Goal: Communication & Community: Share content

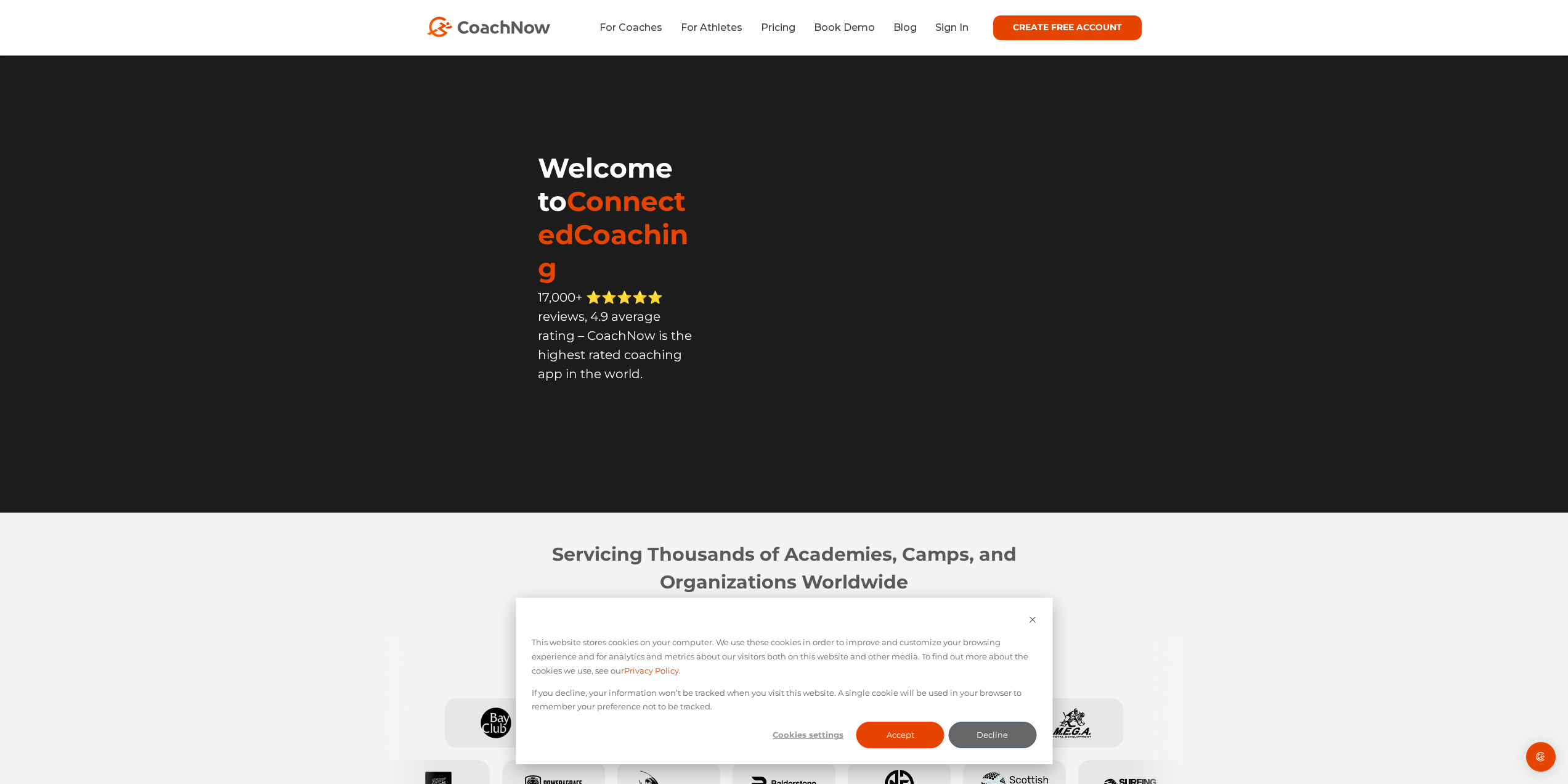
click at [926, 30] on li "Sign In" at bounding box center [947, 27] width 42 height 15
click at [992, 33] on div "CREATE FREE ACCOUNT" at bounding box center [1054, 27] width 173 height 24
click at [956, 30] on link "Sign In" at bounding box center [951, 28] width 33 height 12
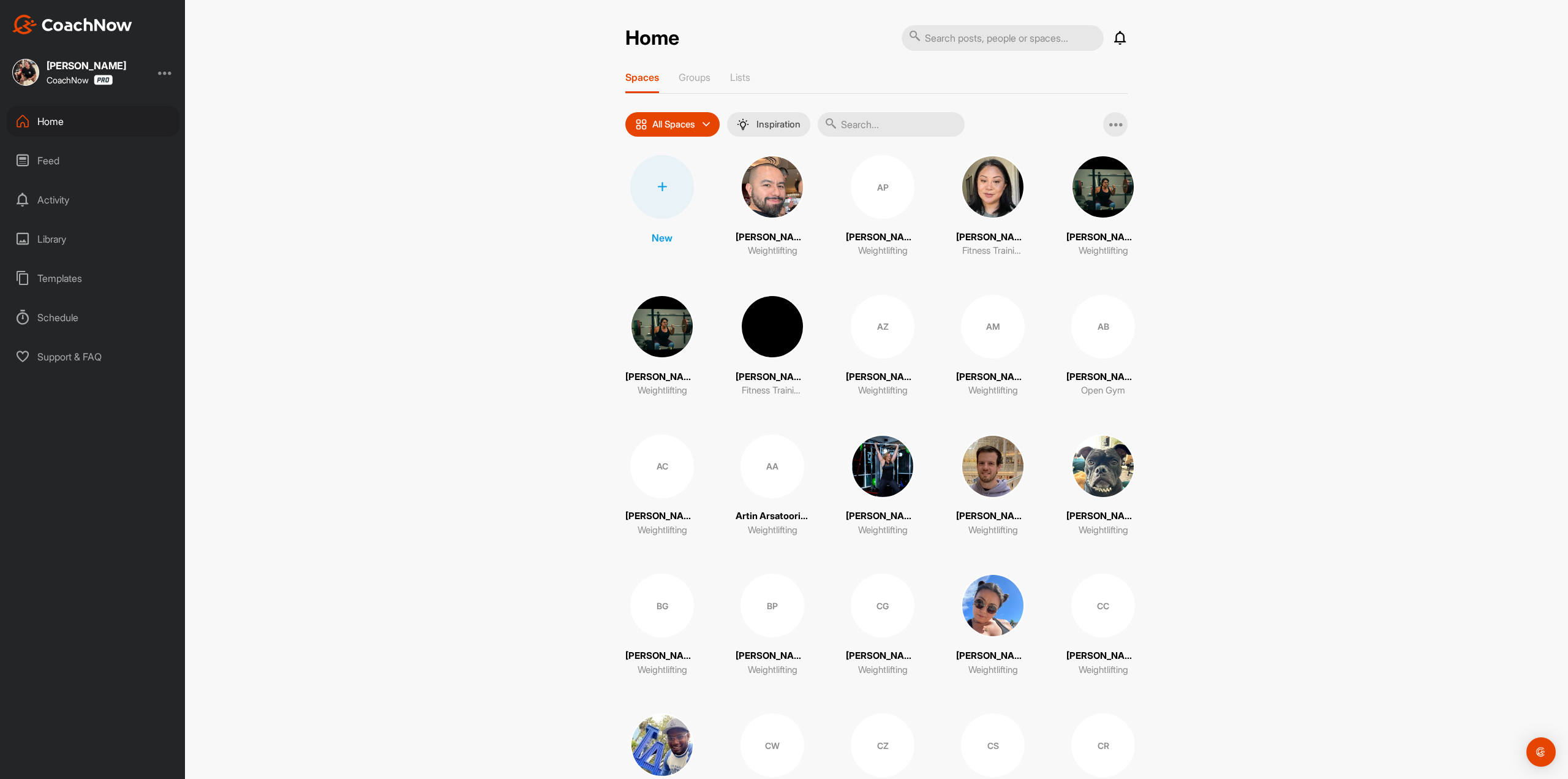
click at [1116, 36] on icon at bounding box center [1120, 39] width 15 height 15
click at [697, 81] on p "Groups" at bounding box center [694, 77] width 32 height 13
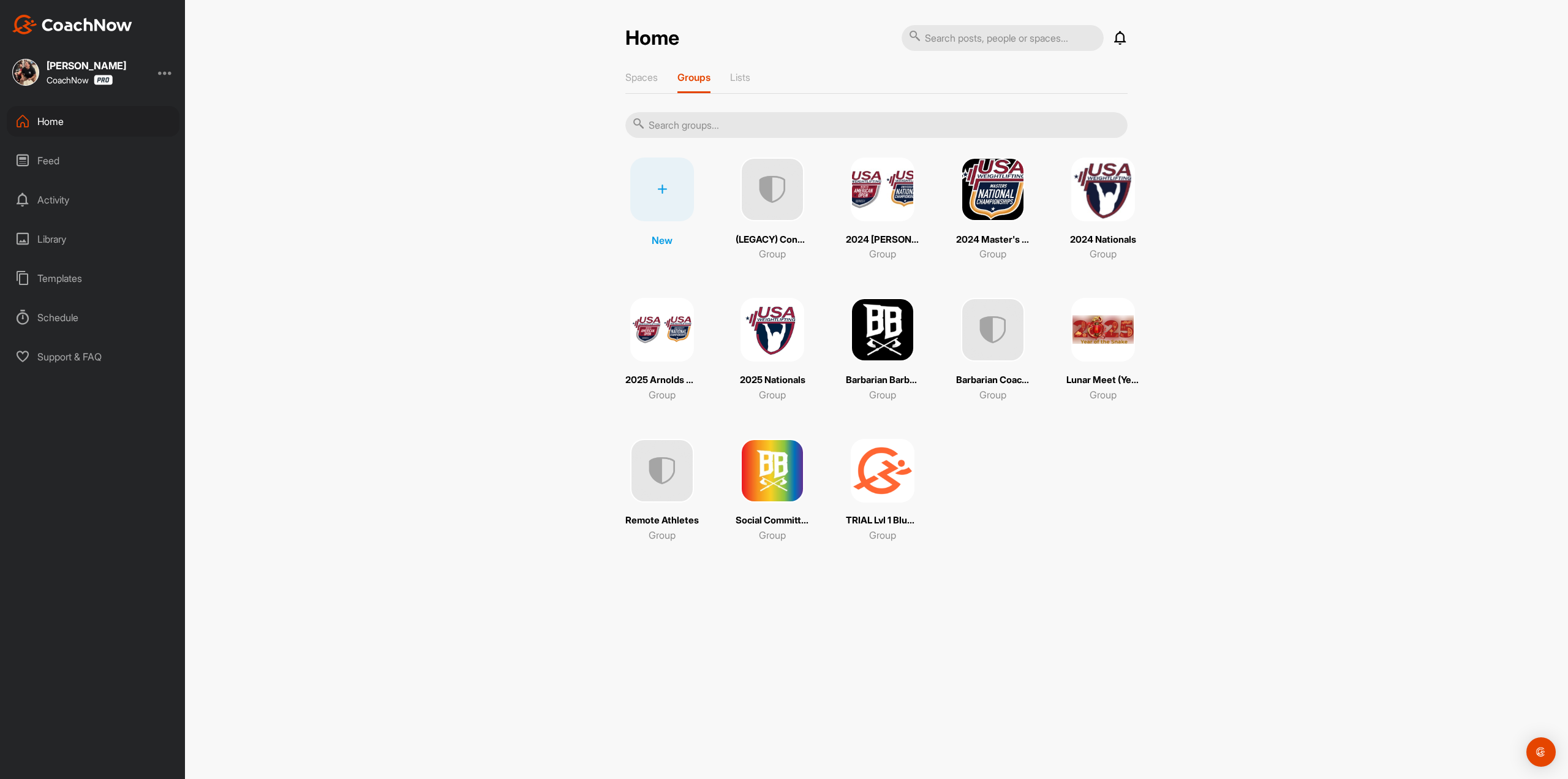
click at [871, 385] on p "Barbarian Barbell Club" at bounding box center [883, 380] width 74 height 14
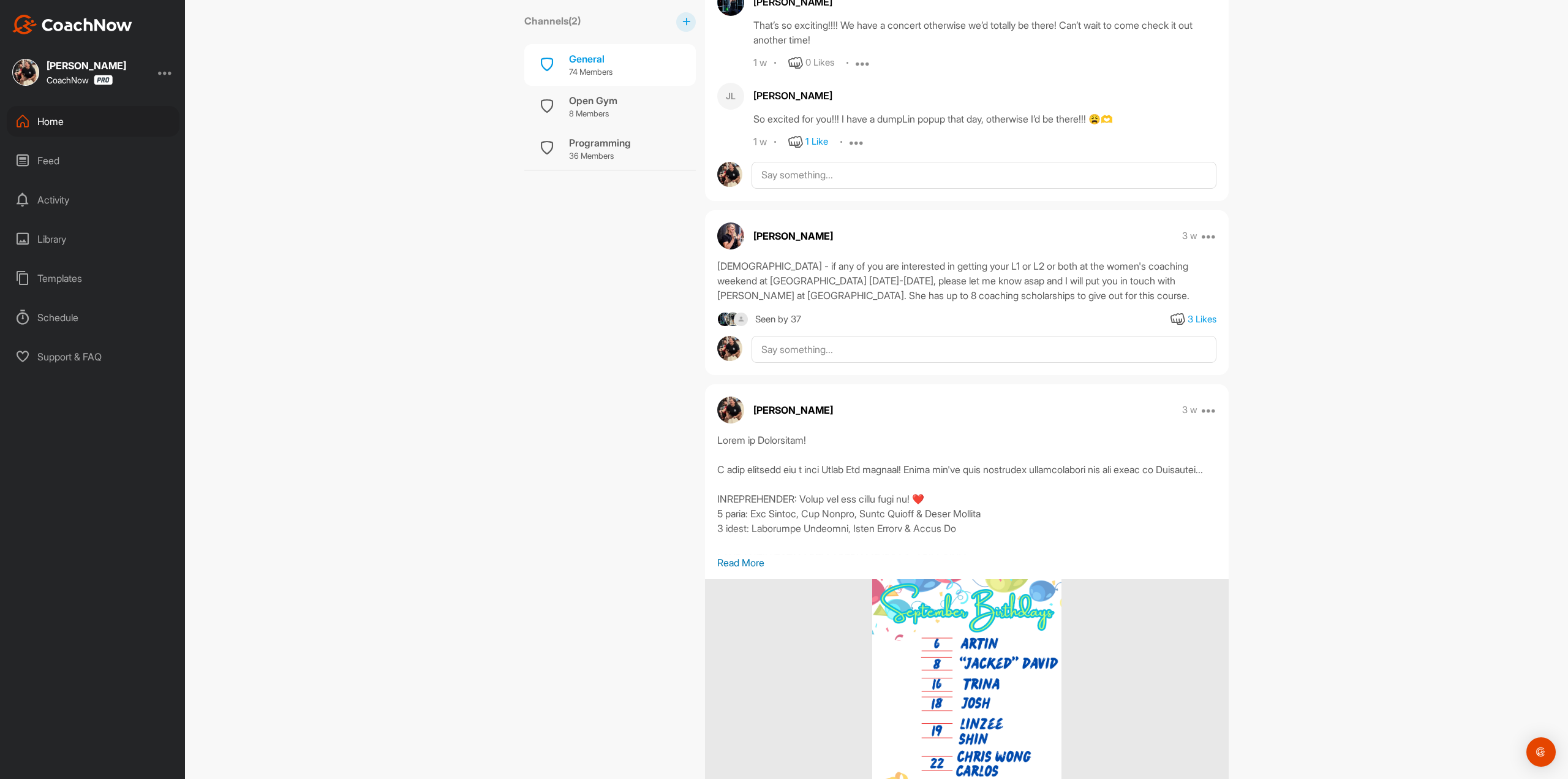
click at [736, 569] on p "Read More" at bounding box center [966, 563] width 499 height 15
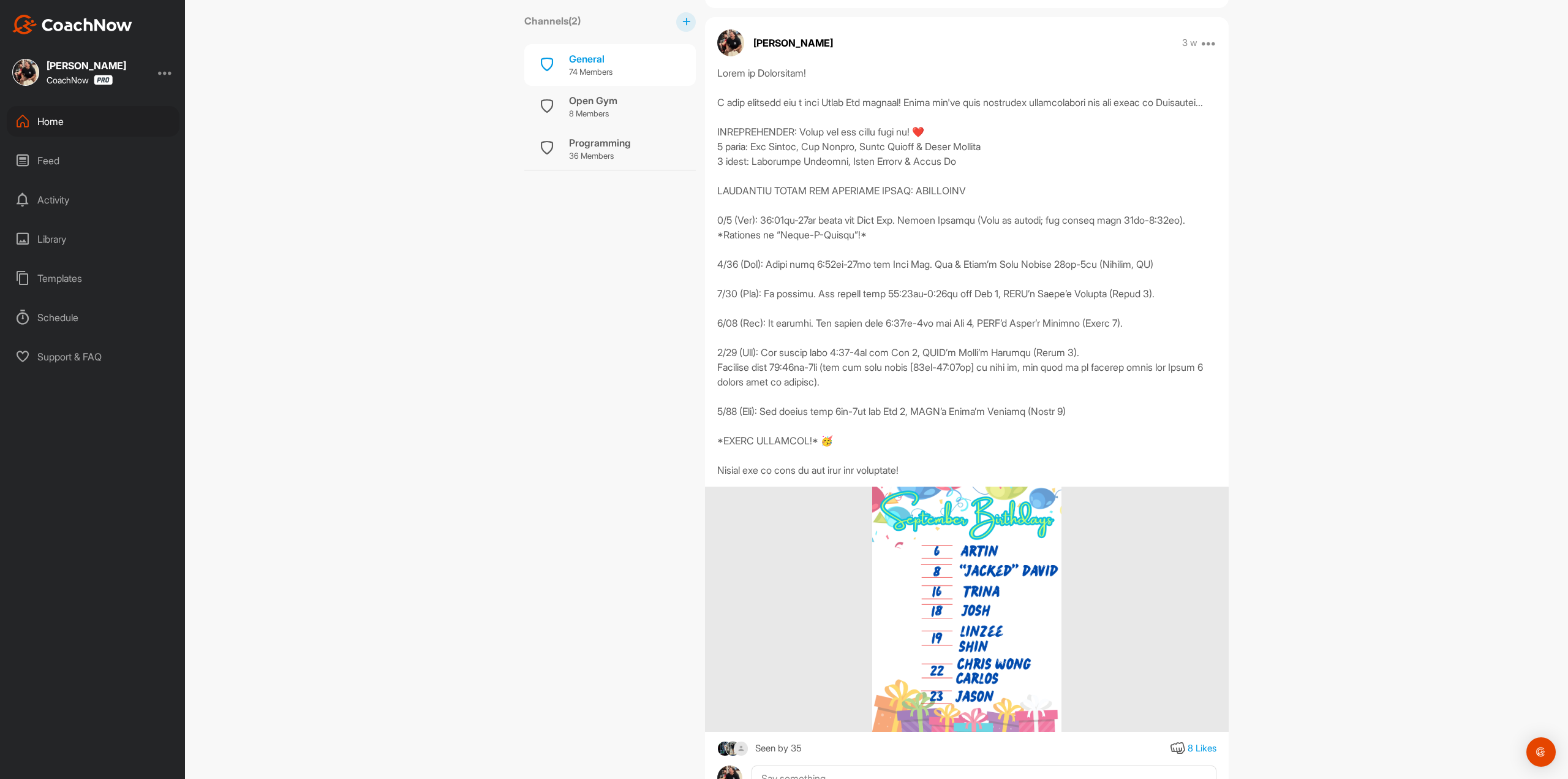
scroll to position [1960, 0]
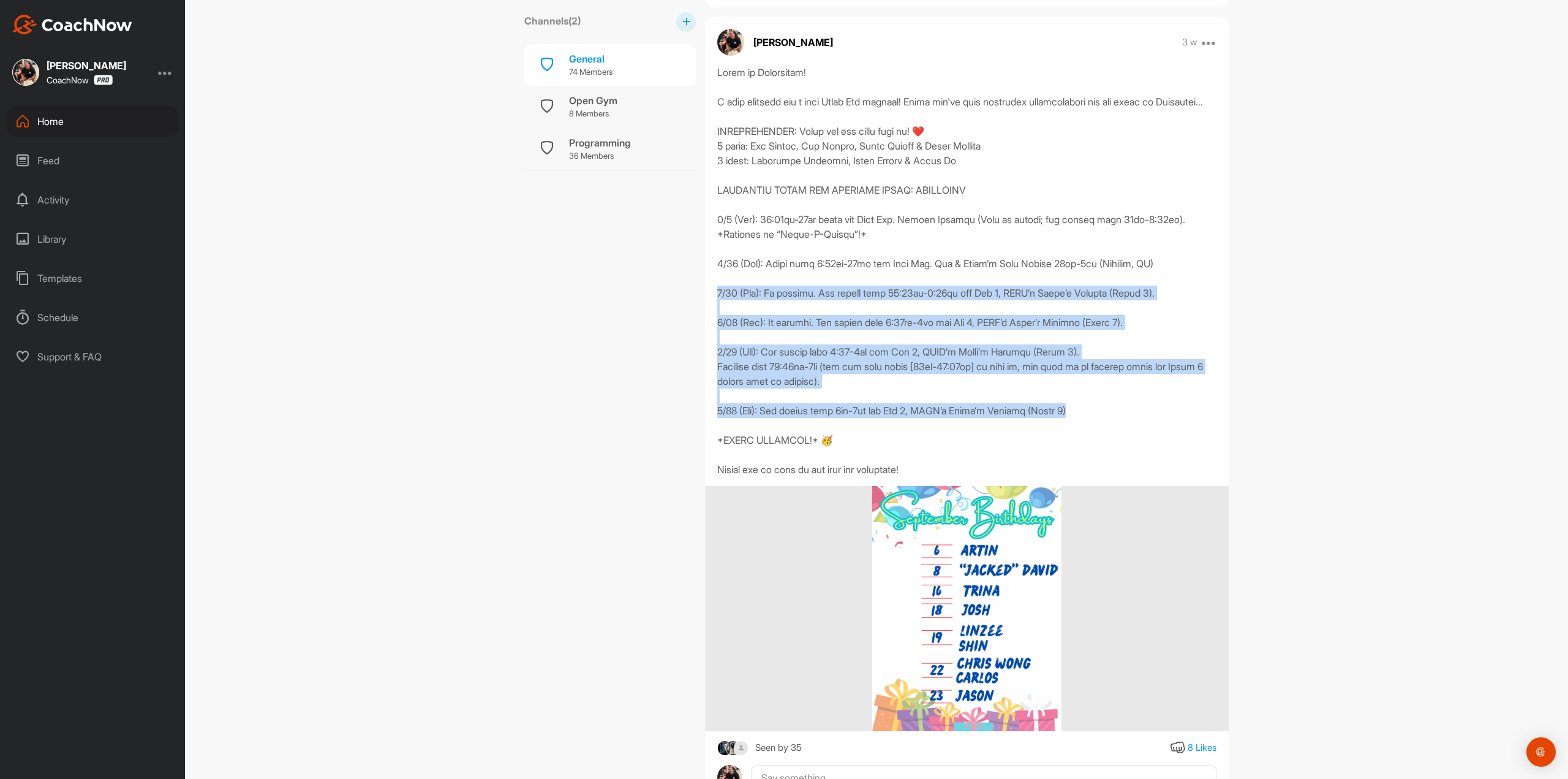
drag, startPoint x: 714, startPoint y: 323, endPoint x: 1272, endPoint y: 442, distance: 570.5
click at [1272, 442] on div "Barbarian Barbell Club Weightlifting Channels ( 2 ) General 74 Members Open Gym…" at bounding box center [877, 389] width 1384 height 779
copy div "9/25 (Thu): No classes. Gym closed from 12:30pm-6:30pm for Day 1, USAW’s Women’…"
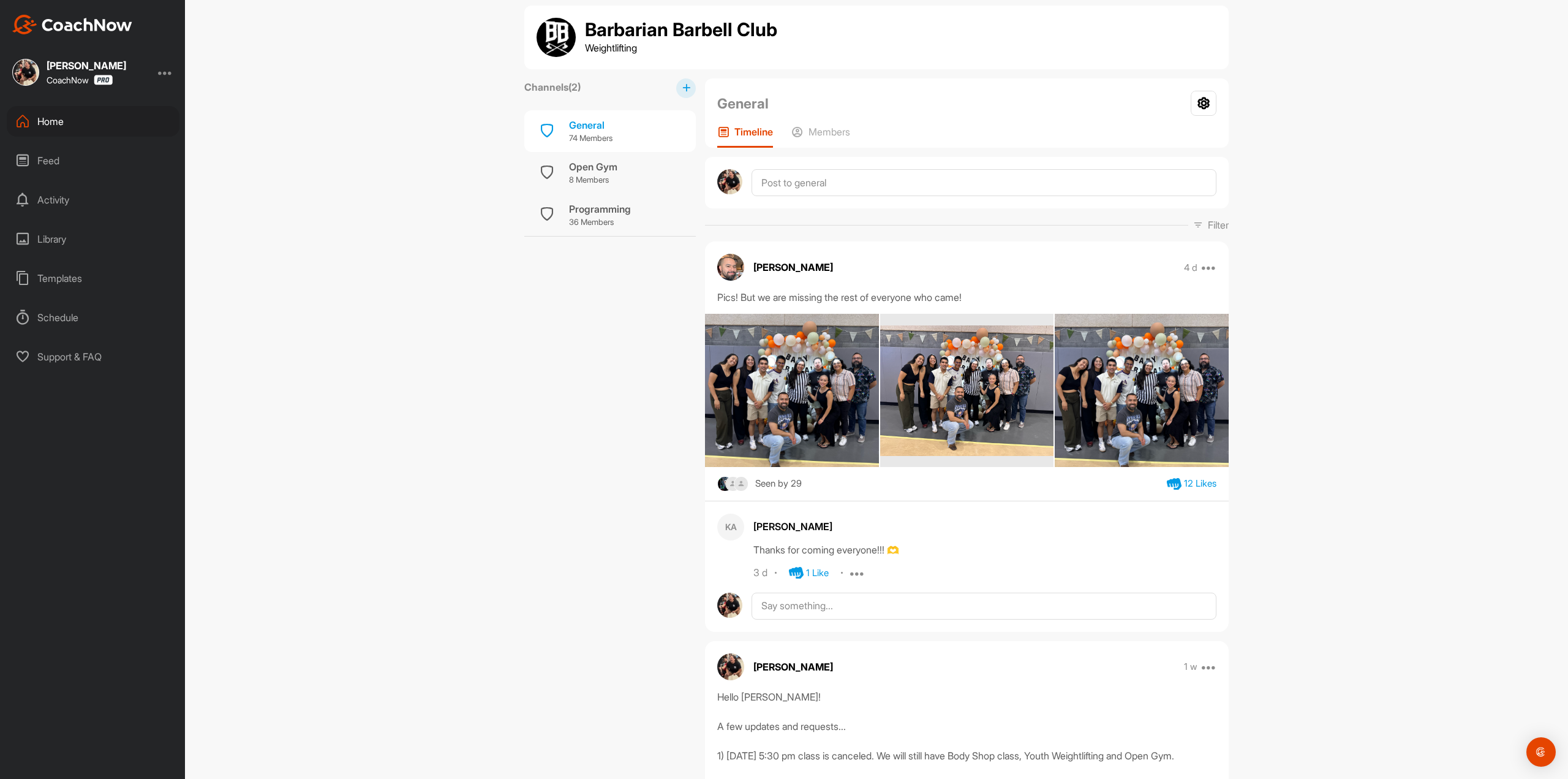
scroll to position [0, 0]
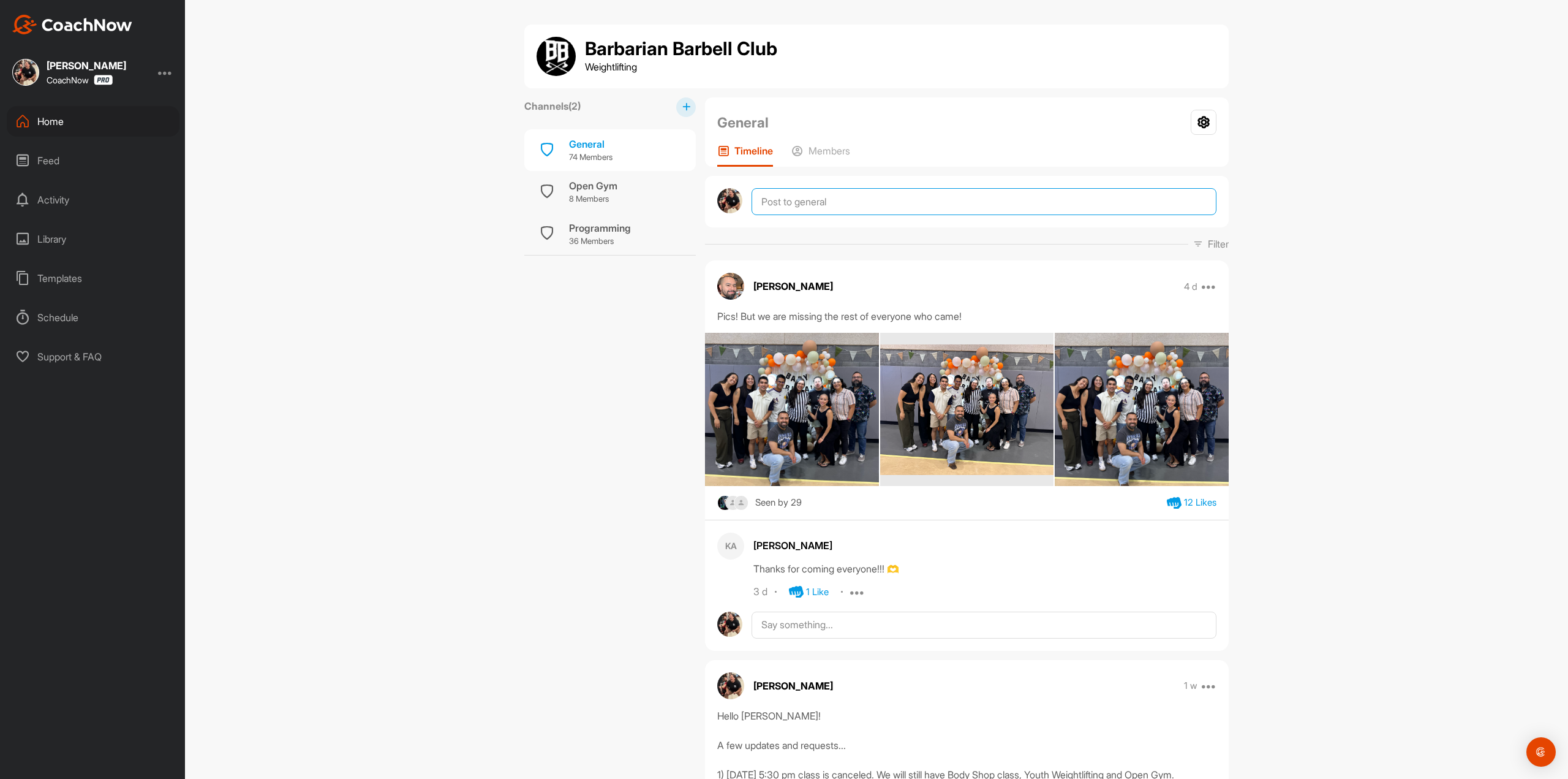
click at [814, 195] on textarea at bounding box center [984, 201] width 465 height 27
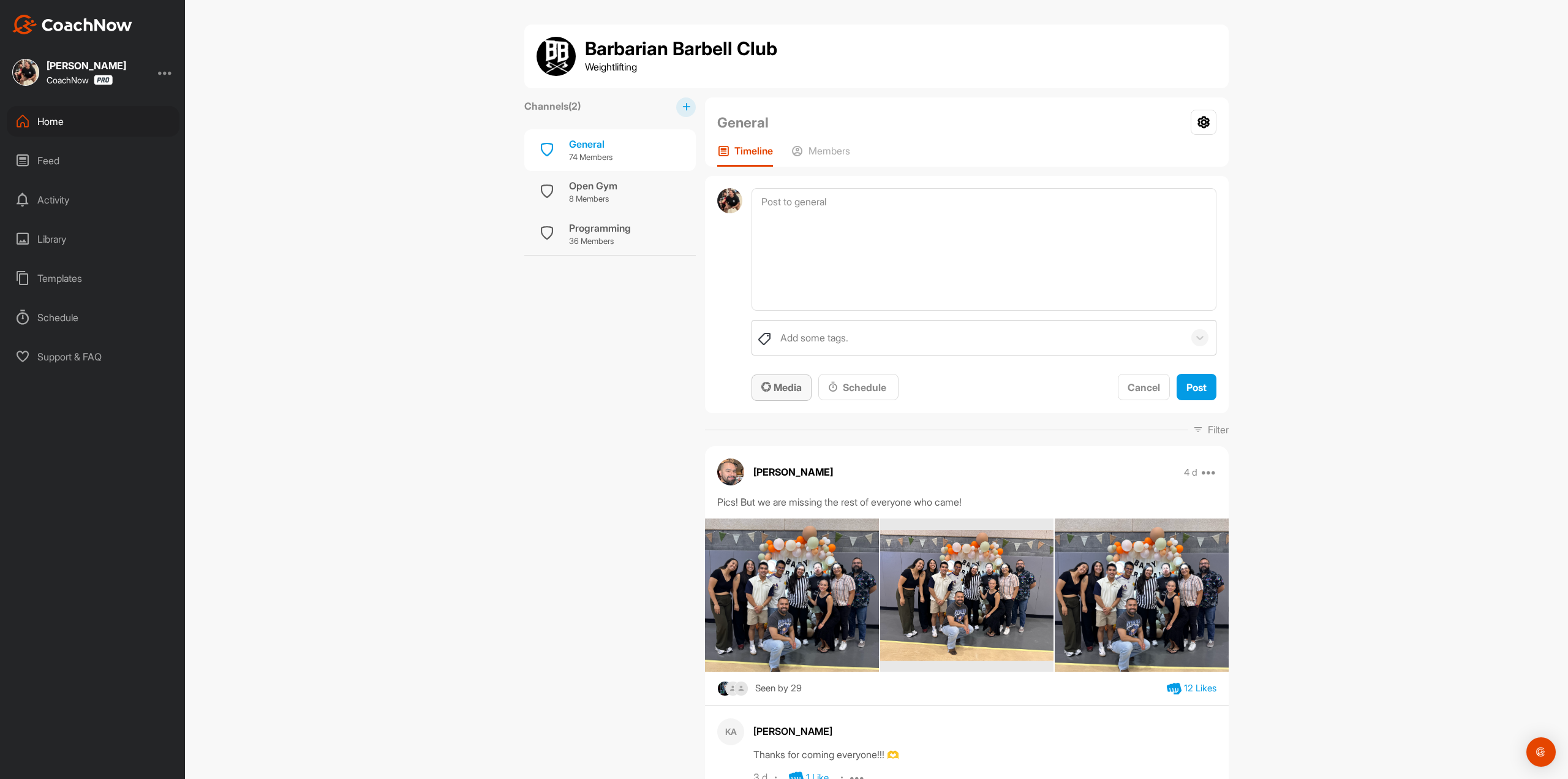
click at [770, 391] on span "Media" at bounding box center [781, 387] width 40 height 13
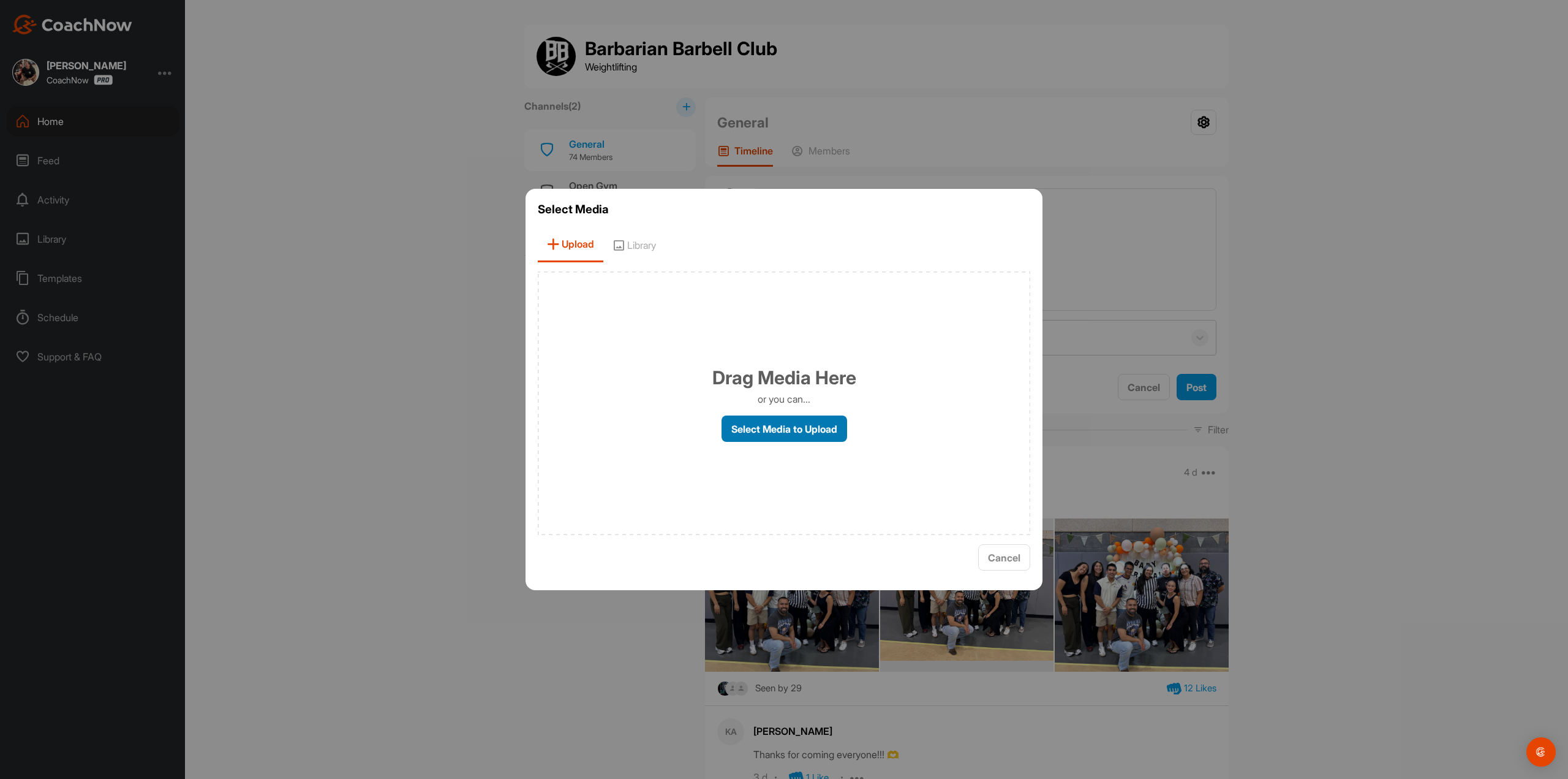
click at [738, 431] on label "Select Media to Upload" at bounding box center [785, 428] width 126 height 26
click at [0, 0] on input "Select Media to Upload" at bounding box center [0, 0] width 0 height 0
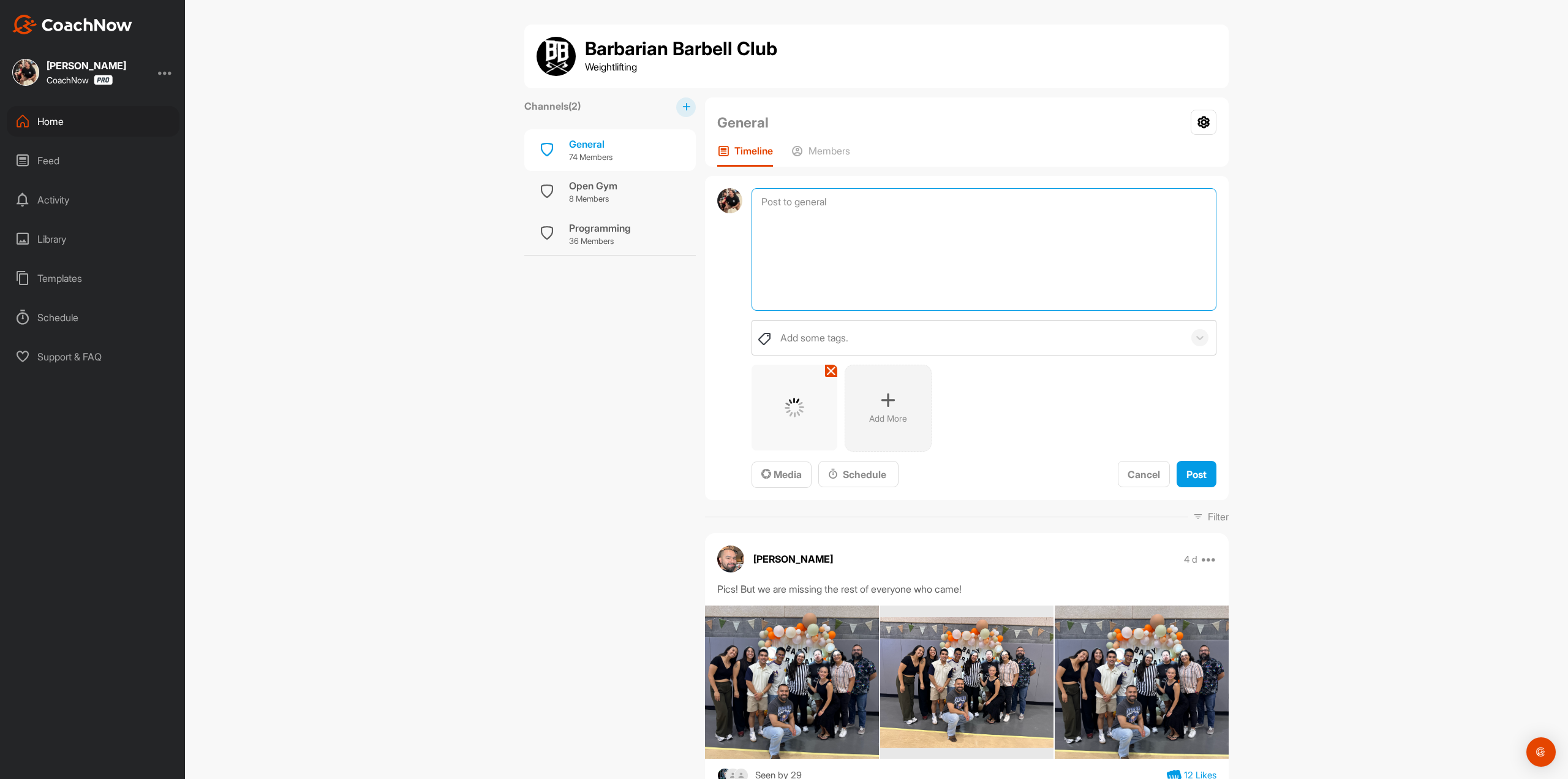
click at [844, 223] on textarea at bounding box center [984, 249] width 465 height 122
click at [756, 199] on textarea "IMPORTANT REMINDER" at bounding box center [984, 249] width 465 height 122
click at [927, 215] on textarea "*IMPORTANT REMINDER" at bounding box center [984, 249] width 465 height 122
paste textarea "9/25 (Thu): No classes. Gym closed from 12:30pm-6:30pm for Day 1, USAW’s Women’…"
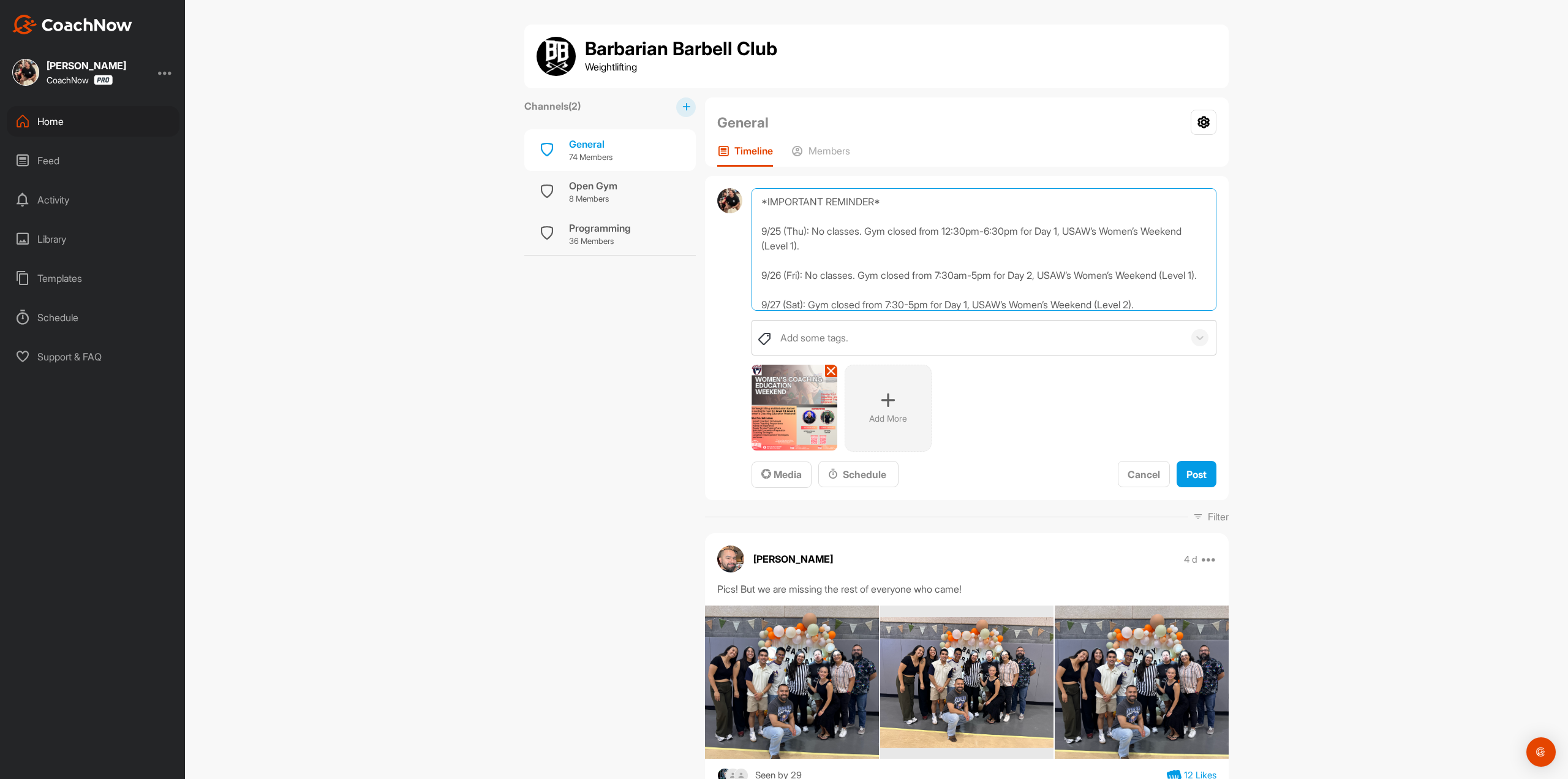
click at [922, 207] on textarea "*IMPORTANT REMINDER* 9/25 (Thu): No classes. Gym closed from 12:30pm-6:30pm for…" at bounding box center [984, 249] width 465 height 122
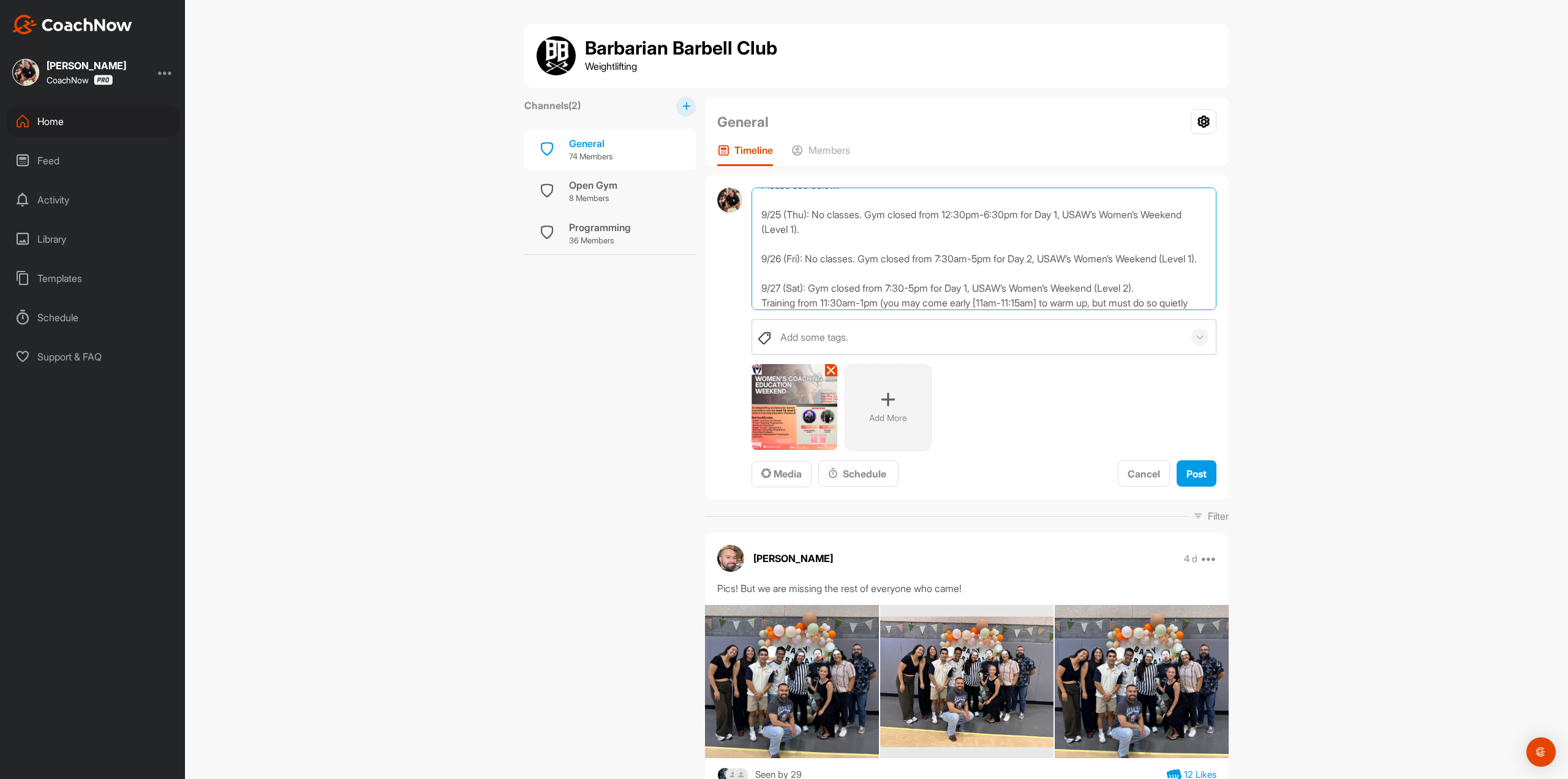
scroll to position [60, 0]
click at [984, 258] on textarea "*IMPORTANT REMINDER* We will be hosting the Women's Coaching Education this wee…" at bounding box center [984, 249] width 465 height 122
click at [948, 258] on textarea "*IMPORTANT REMINDER* We will be hosting the Women's Coaching Education this wee…" at bounding box center [984, 249] width 465 height 122
click at [860, 258] on textarea "*IMPORTANT REMINDER* We will be hosting the Women's Coaching Education this wee…" at bounding box center [984, 249] width 465 height 122
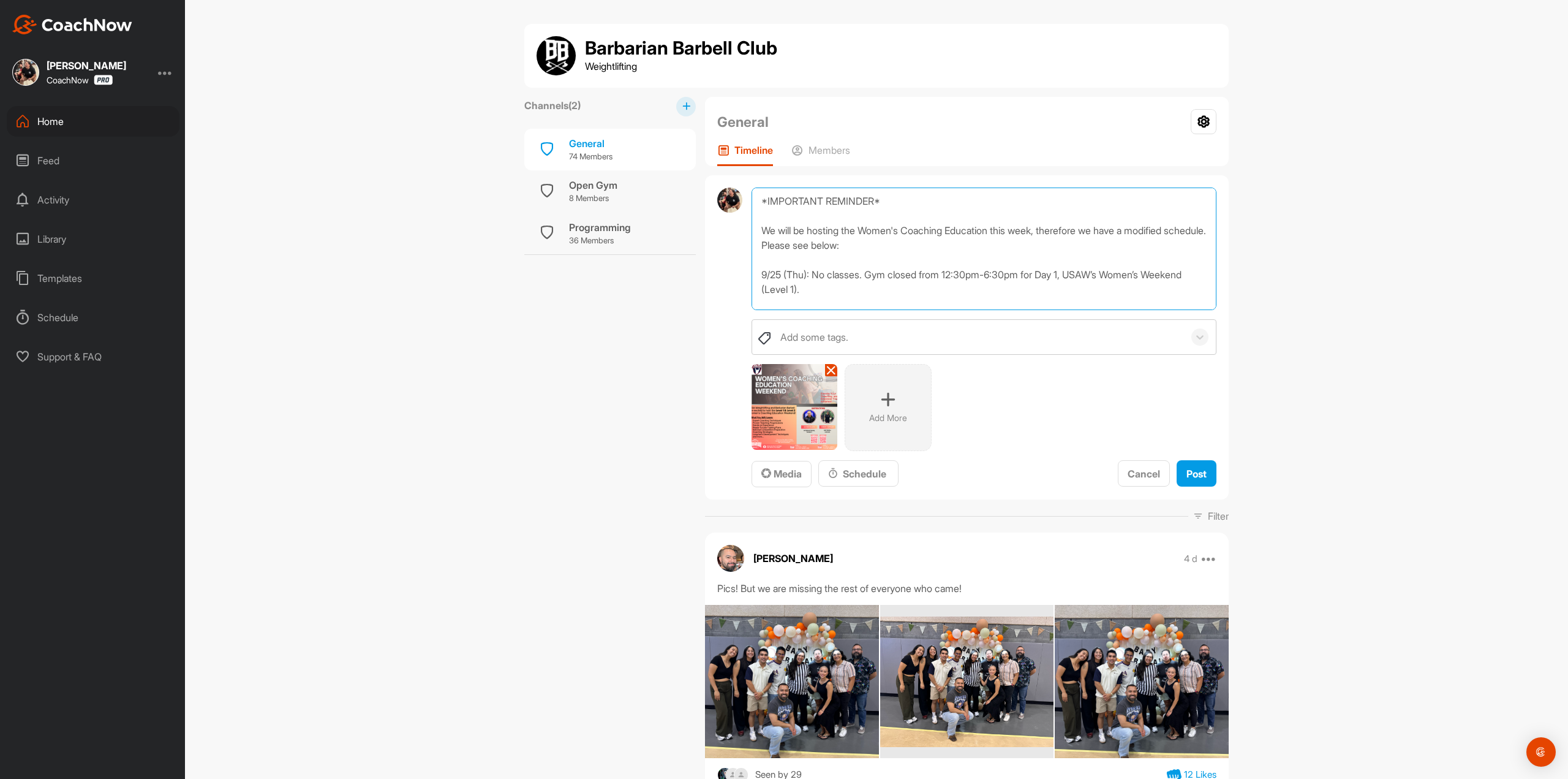
scroll to position [0, 0]
click at [808, 243] on textarea "*IMPORTANT REMINDER* We will be hosting the Women's Coaching Education this wee…" at bounding box center [984, 249] width 465 height 122
click at [818, 249] on textarea "*IMPORTANT REMINDER* We will be hosting the Women's Coaching Education this wee…" at bounding box center [984, 249] width 465 height 122
click at [812, 273] on textarea "*IMPORTANT REMINDER* We will be hosting the Women's Coaching Education this wee…" at bounding box center [984, 249] width 465 height 122
click at [1045, 231] on textarea "*IMPORTANT REMINDER* We will be hosting the Women's Coaching Education this wee…" at bounding box center [984, 249] width 465 height 122
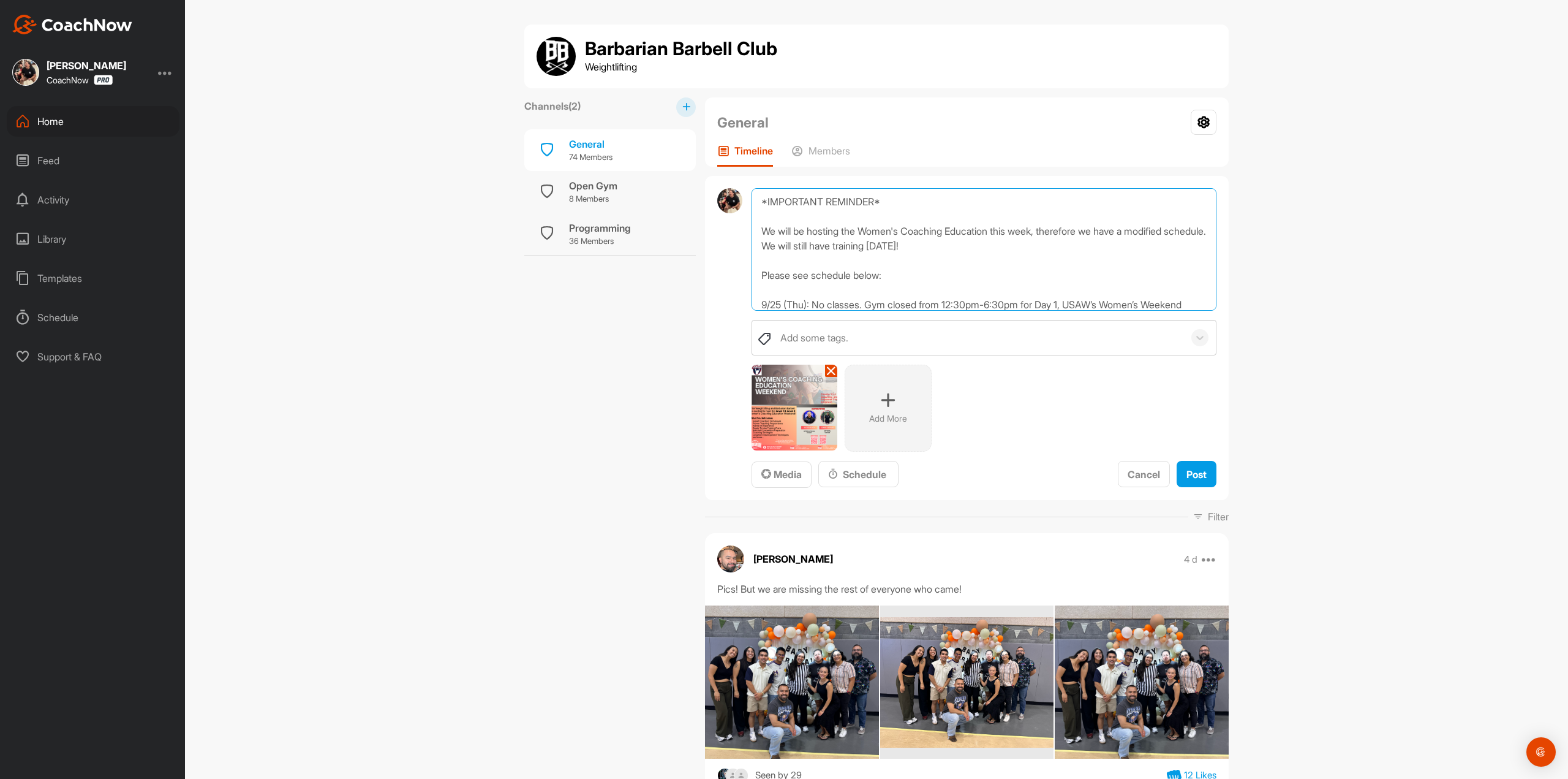
click at [813, 247] on textarea "*IMPORTANT REMINDER* We will be hosting the Women's Coaching Education this wee…" at bounding box center [984, 249] width 465 height 122
click at [856, 247] on textarea "*IMPORTANT REMINDER* We will be hosting the Women's Coaching Education this wee…" at bounding box center [984, 249] width 465 height 122
click at [944, 259] on textarea "*IMPORTANT REMINDER* We will be hosting the Women's Coaching Education this wee…" at bounding box center [984, 249] width 465 height 122
click at [1088, 253] on textarea "*IMPORTANT REMINDER* We will be hosting the Women's Coaching Education this wee…" at bounding box center [984, 249] width 465 height 122
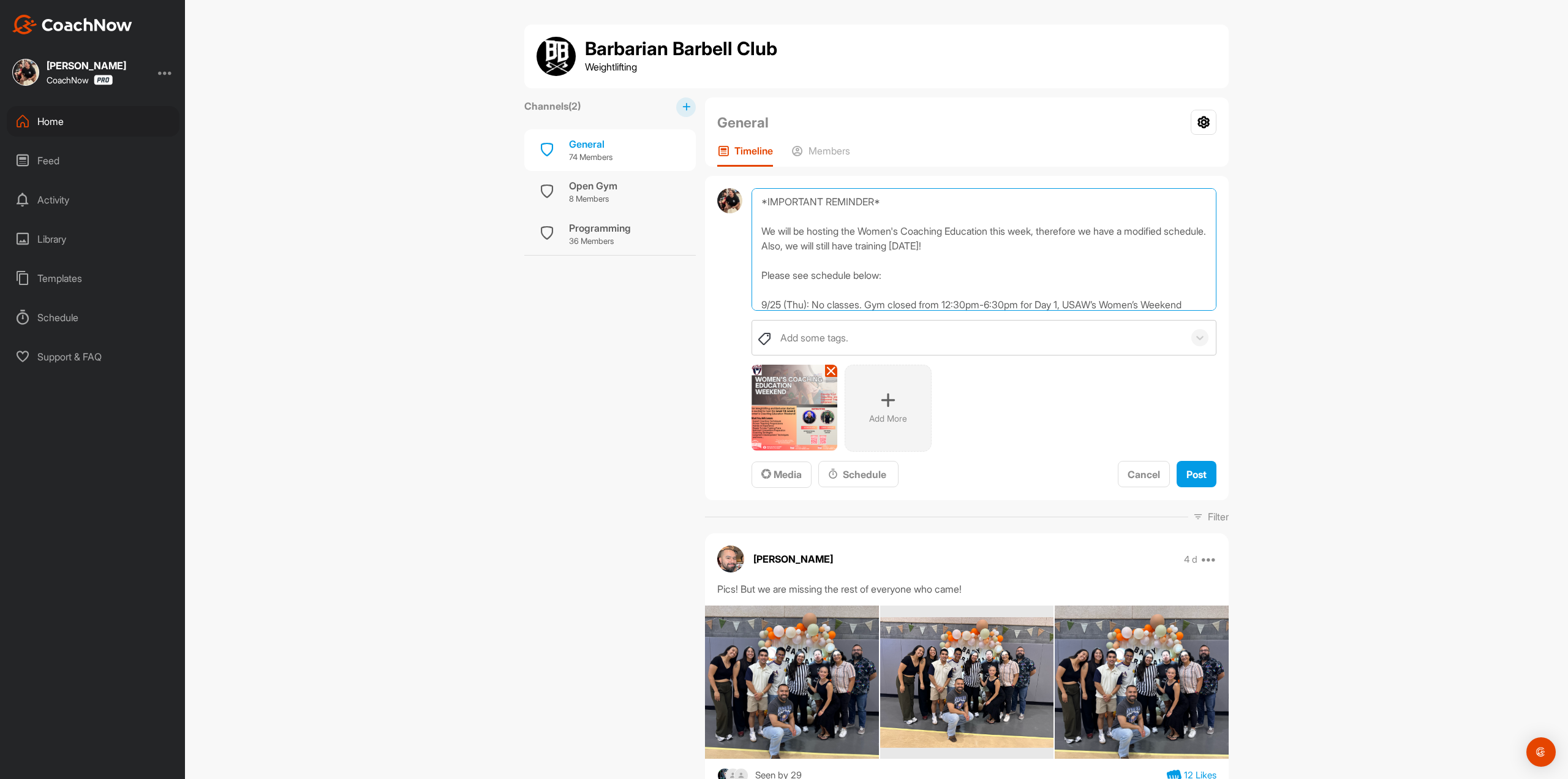
click at [1078, 247] on textarea "*IMPORTANT REMINDER* We will be hosting the Women's Coaching Education this wee…" at bounding box center [984, 249] width 465 height 122
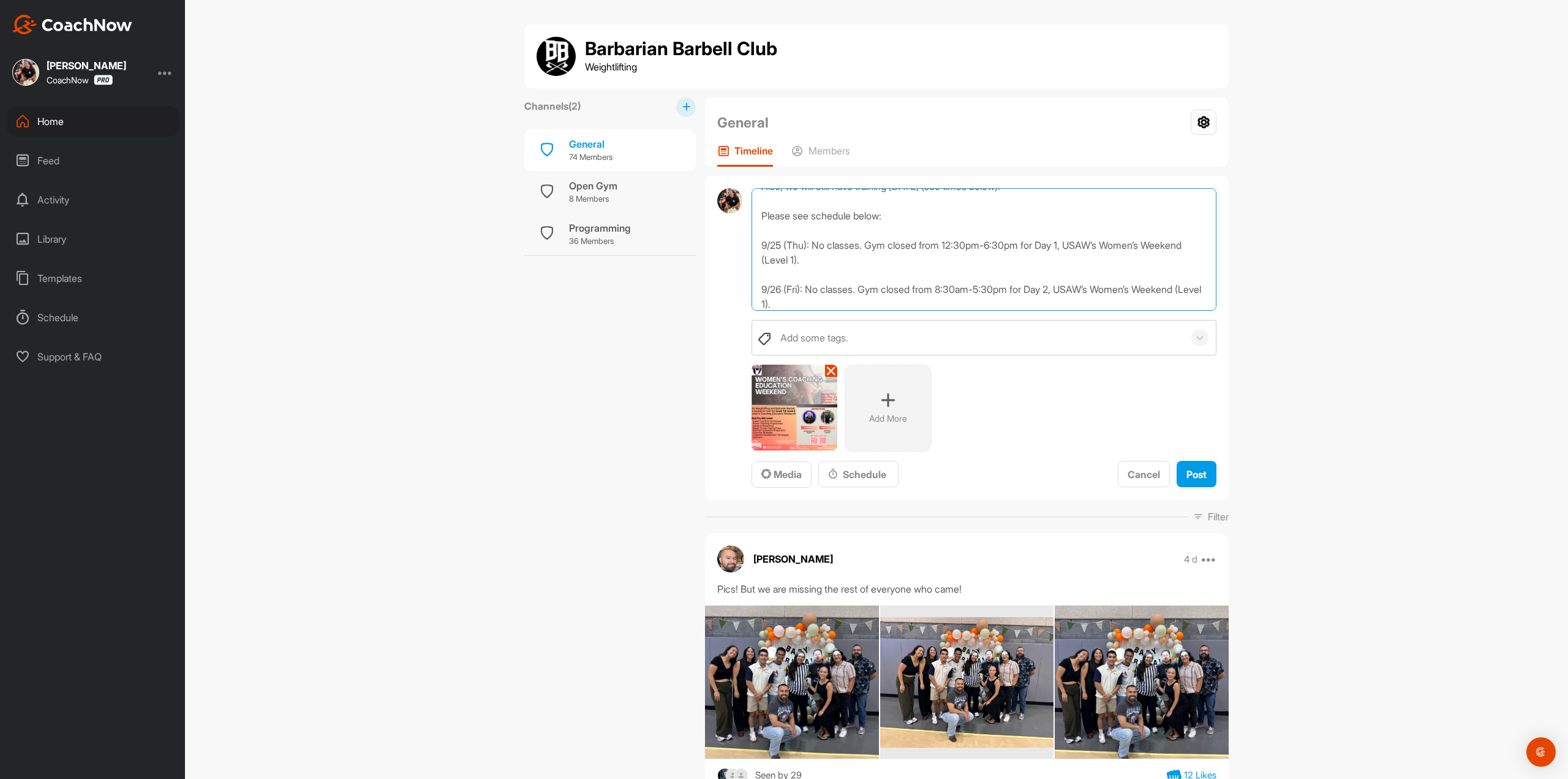
scroll to position [60, 0]
click at [864, 210] on textarea "*IMPORTANT REMINDER* We will be hosting the Women's Coaching Education this wee…" at bounding box center [984, 249] width 465 height 122
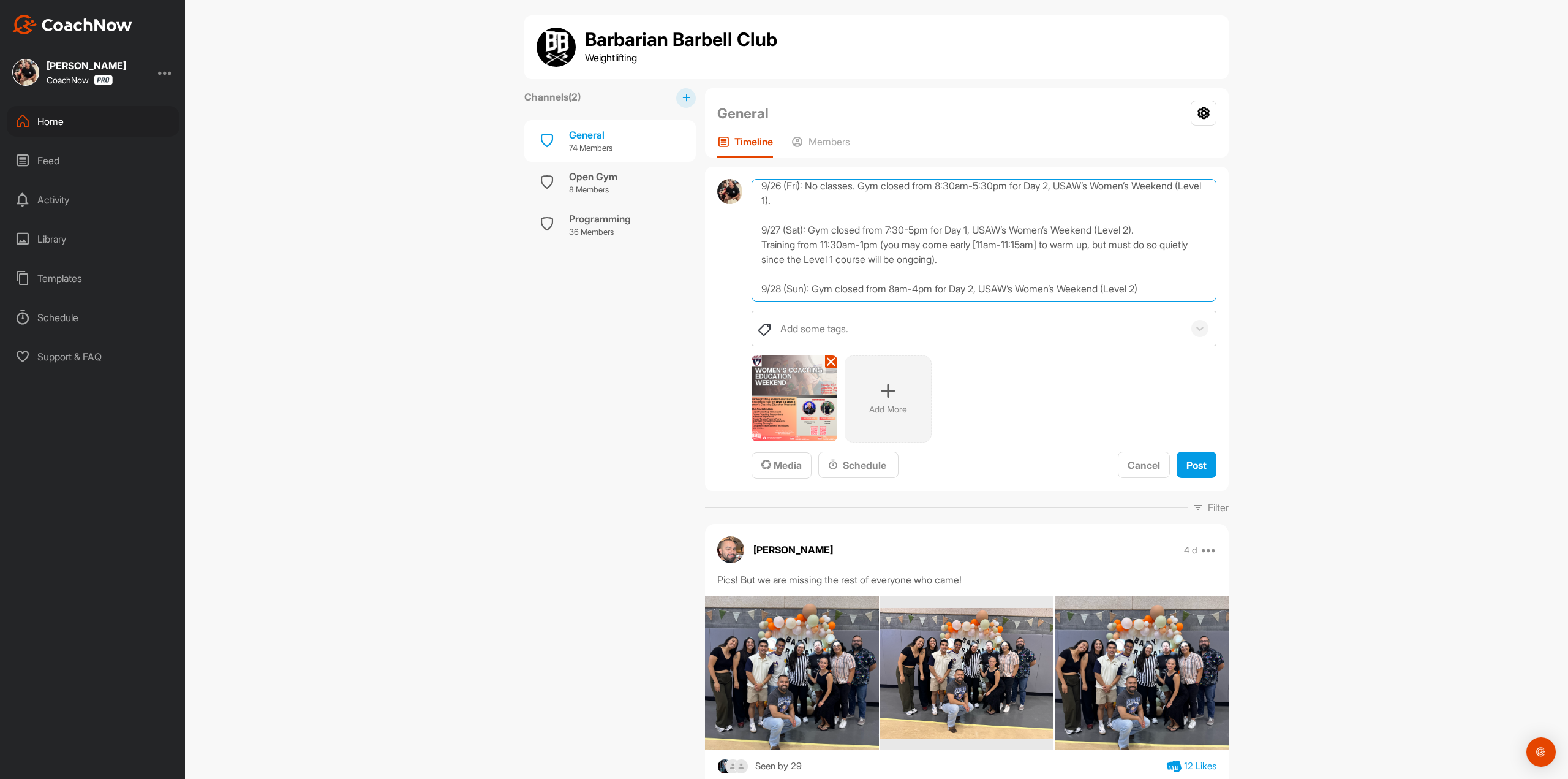
scroll to position [10, 0]
click at [921, 226] on textarea "*IMPORTANT REMINDER* We will be hosting the Women's Coaching Education this wee…" at bounding box center [984, 240] width 465 height 122
click at [922, 288] on textarea "*IMPORTANT REMINDER* We will be hosting the Women's Coaching Education this wee…" at bounding box center [984, 240] width 465 height 122
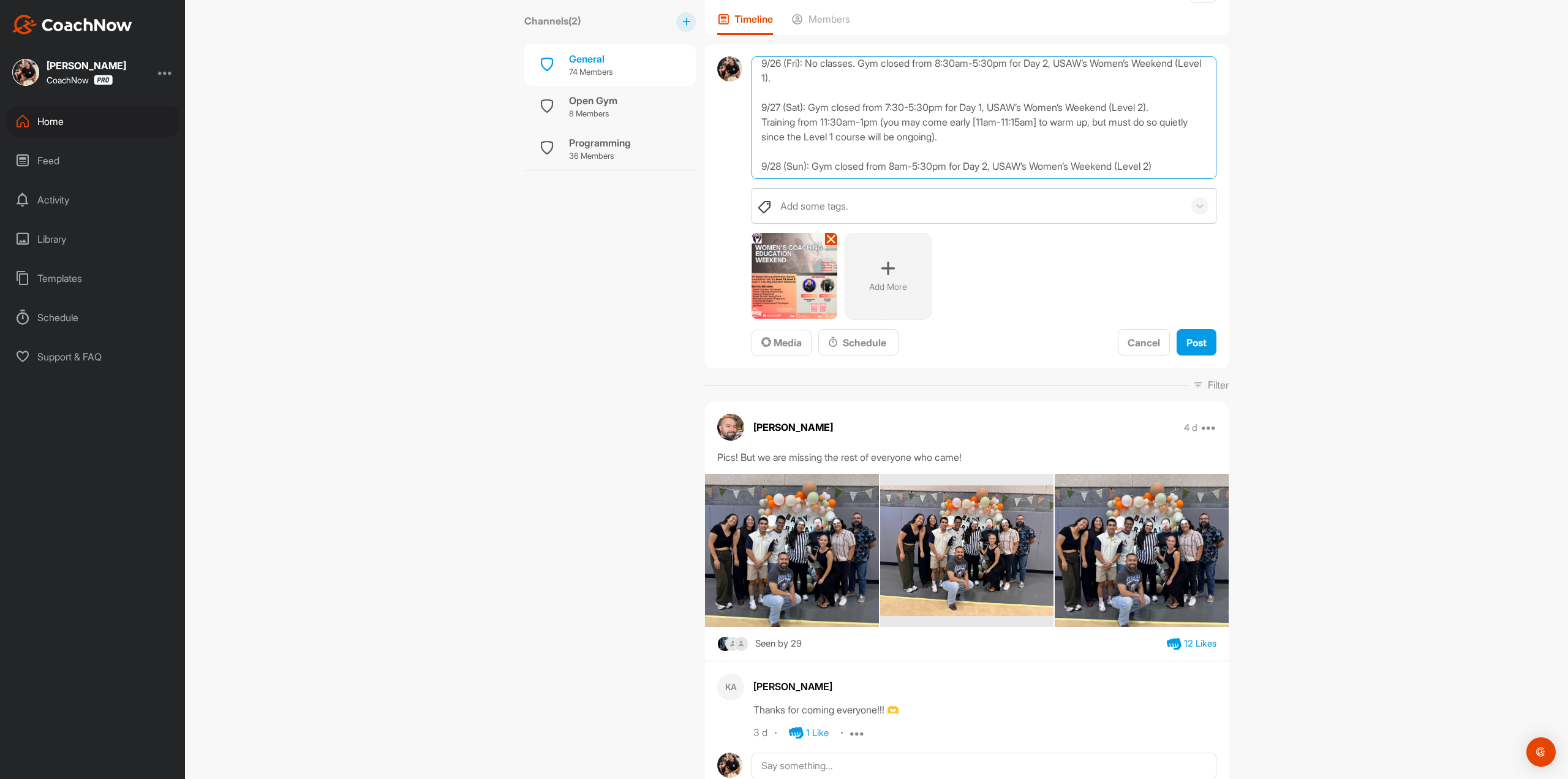
scroll to position [132, 0]
click at [1183, 167] on textarea "*IMPORTANT REMINDER* We will be hosting the Women's Coaching Education this wee…" at bounding box center [984, 117] width 465 height 122
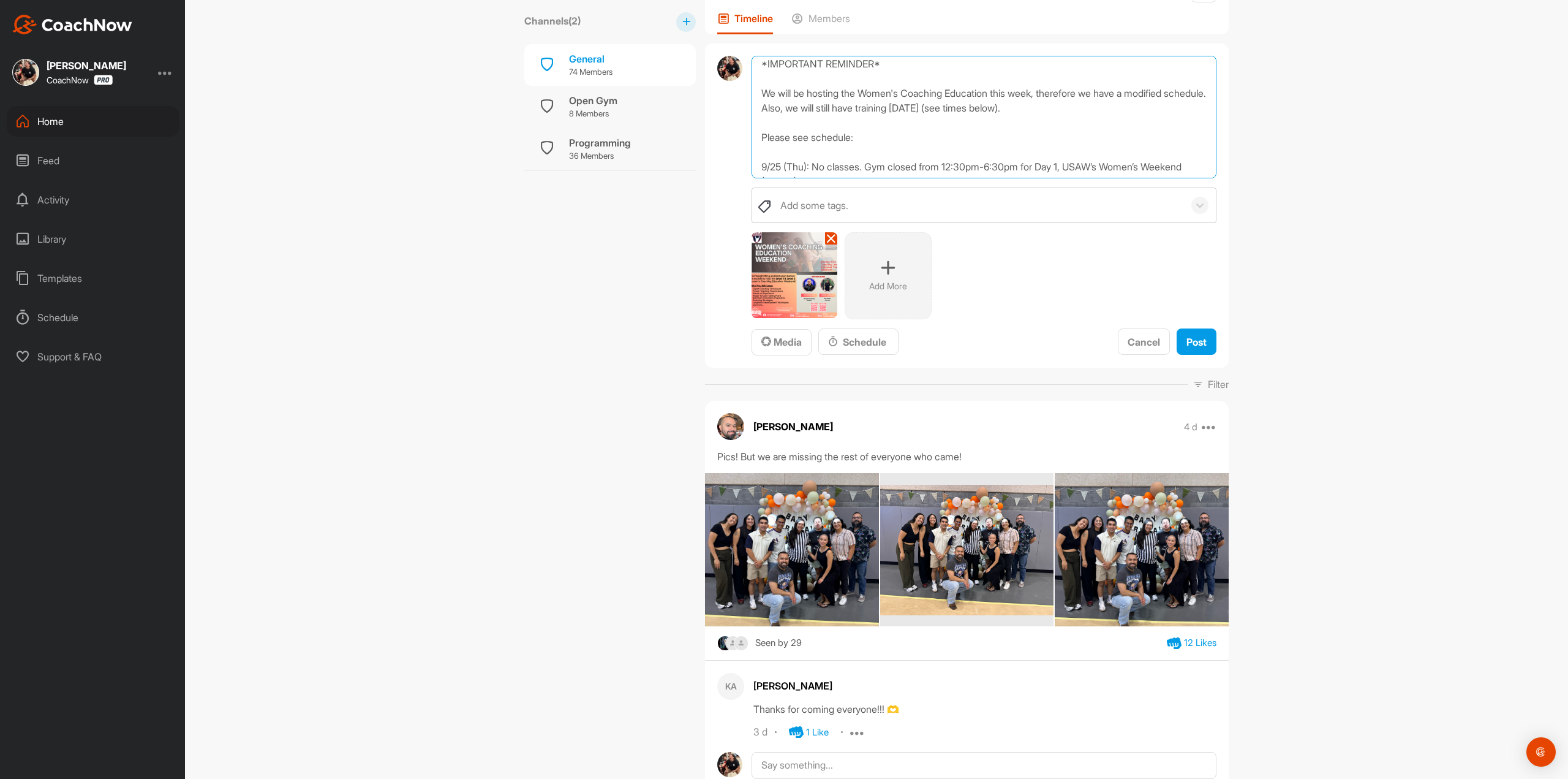
scroll to position [0, 0]
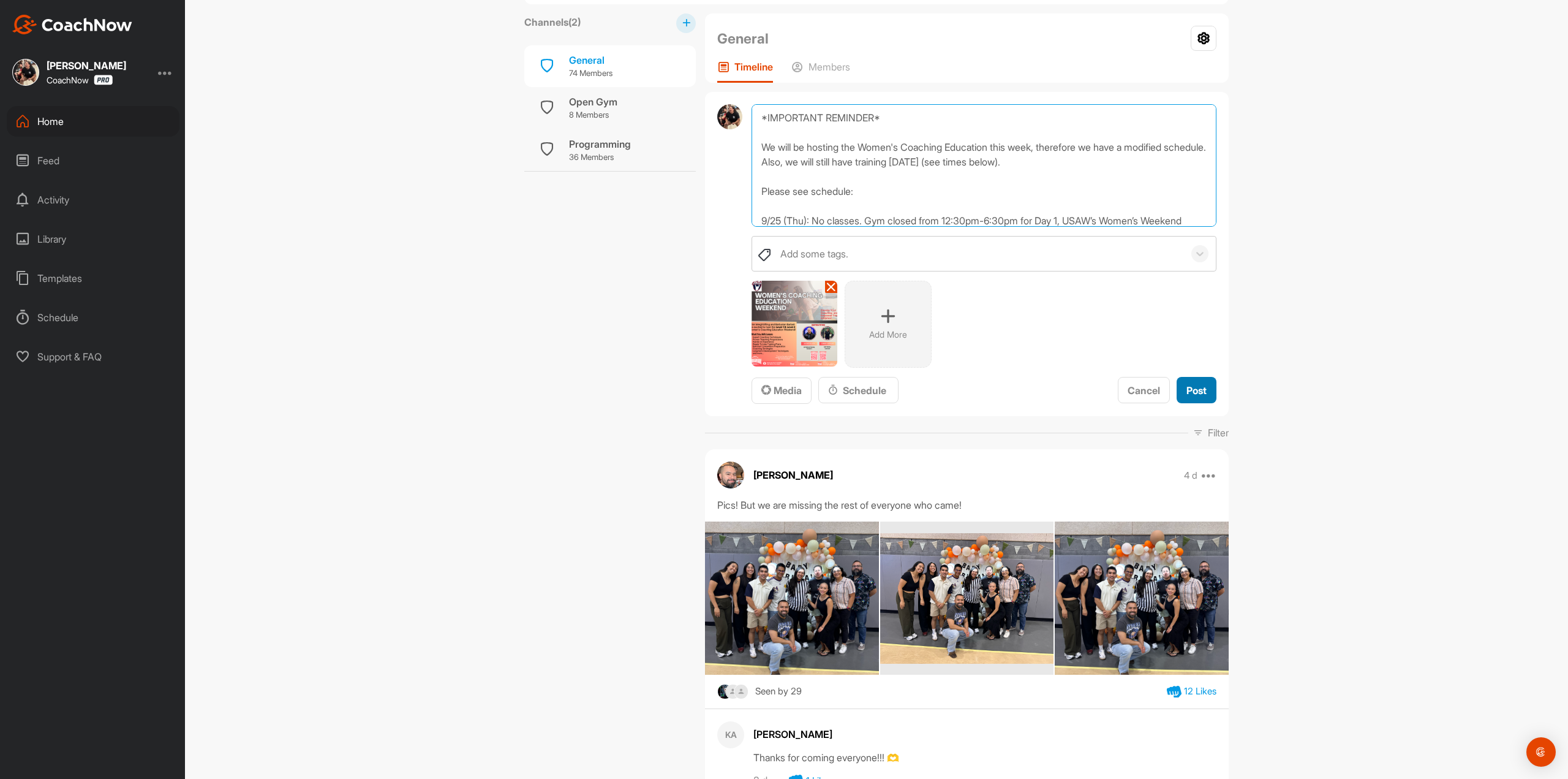
type textarea "*IMPORTANT REMINDER* We will be hosting the Women's Coaching Education this wee…"
click at [1200, 387] on span "Post" at bounding box center [1197, 391] width 20 height 13
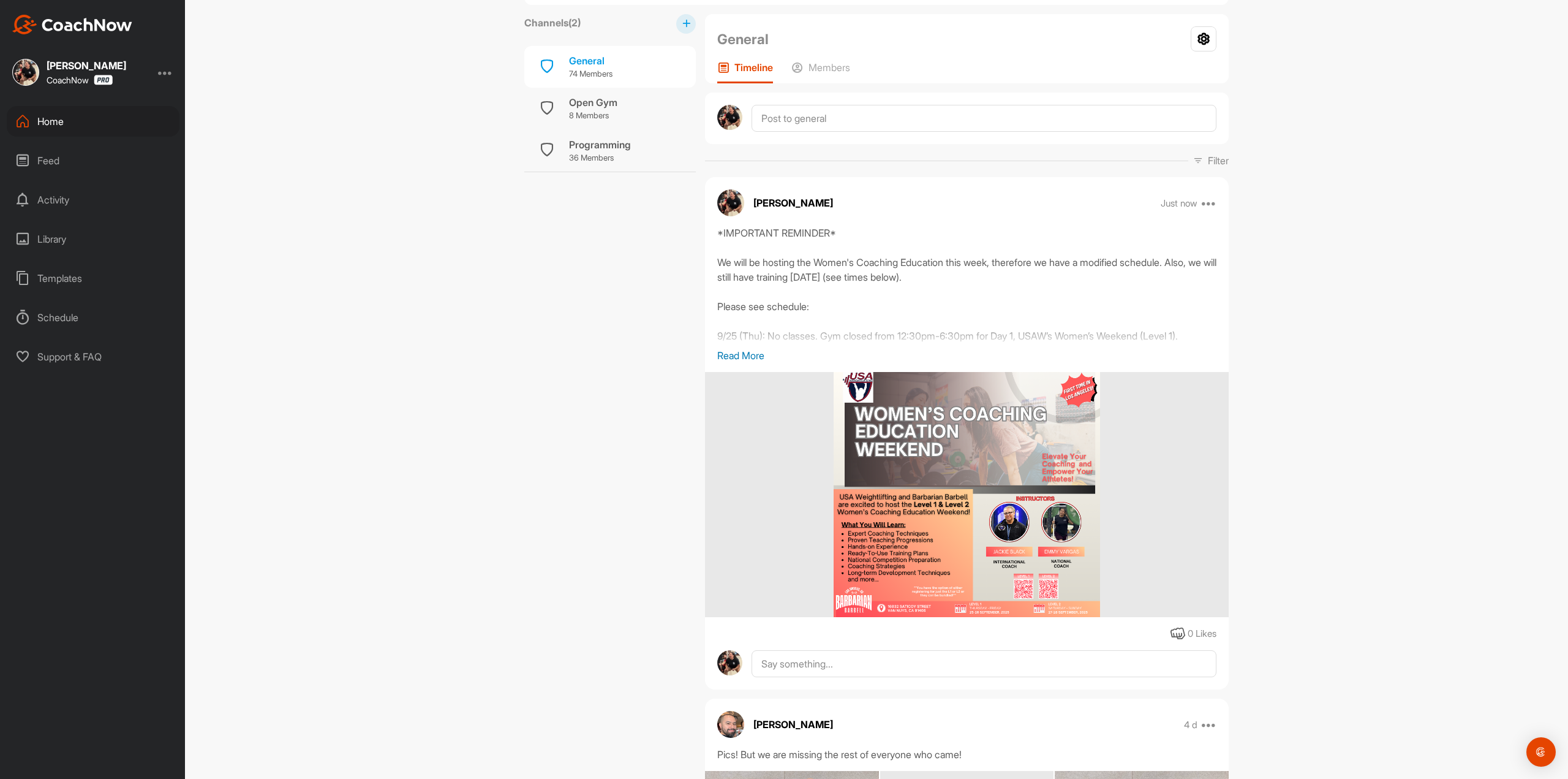
click at [733, 361] on p "Read More" at bounding box center [966, 356] width 499 height 15
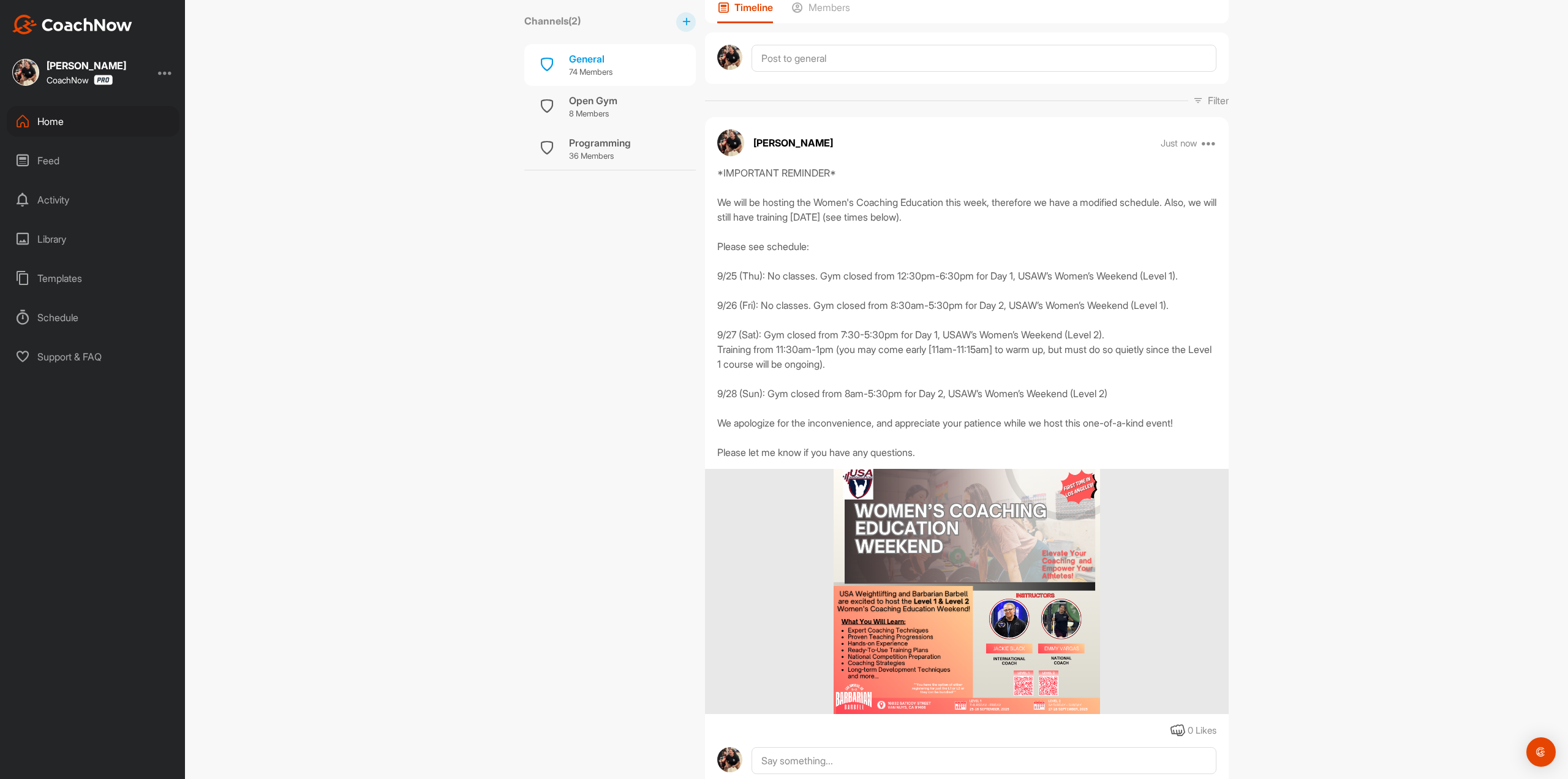
scroll to position [144, 0]
click at [1205, 144] on icon at bounding box center [1209, 143] width 15 height 15
click at [1118, 265] on button "Edit" at bounding box center [1134, 263] width 165 height 40
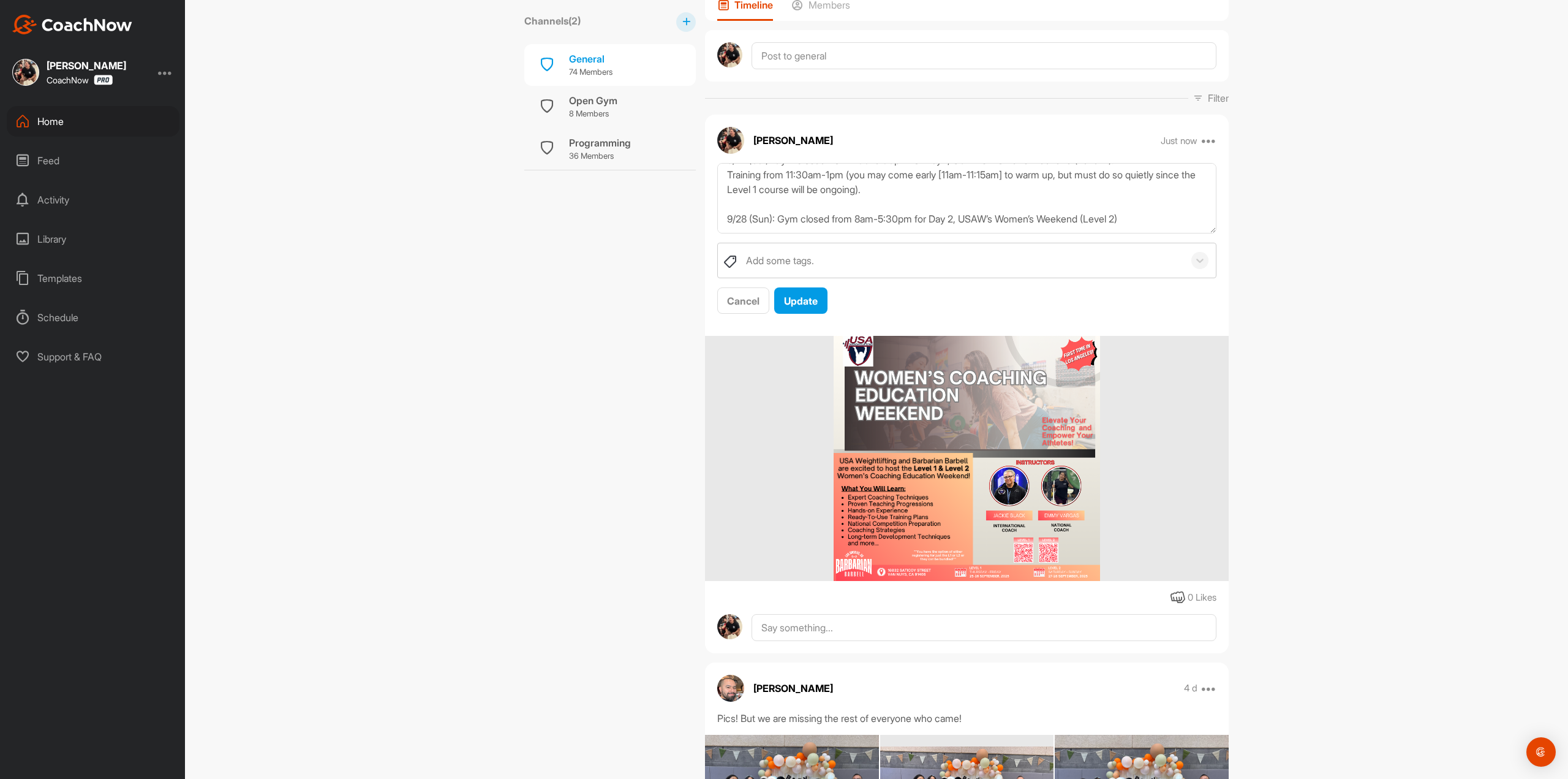
scroll to position [147, 0]
click at [863, 192] on textarea "*IMPORTANT REMINDER* We will be hosting the Women's Coaching Education this wee…" at bounding box center [966, 198] width 499 height 70
type textarea "*IMPORTANT REMINDER* We will be hosting the Women's Coaching Education this wee…"
click at [800, 299] on span "Update" at bounding box center [801, 300] width 34 height 13
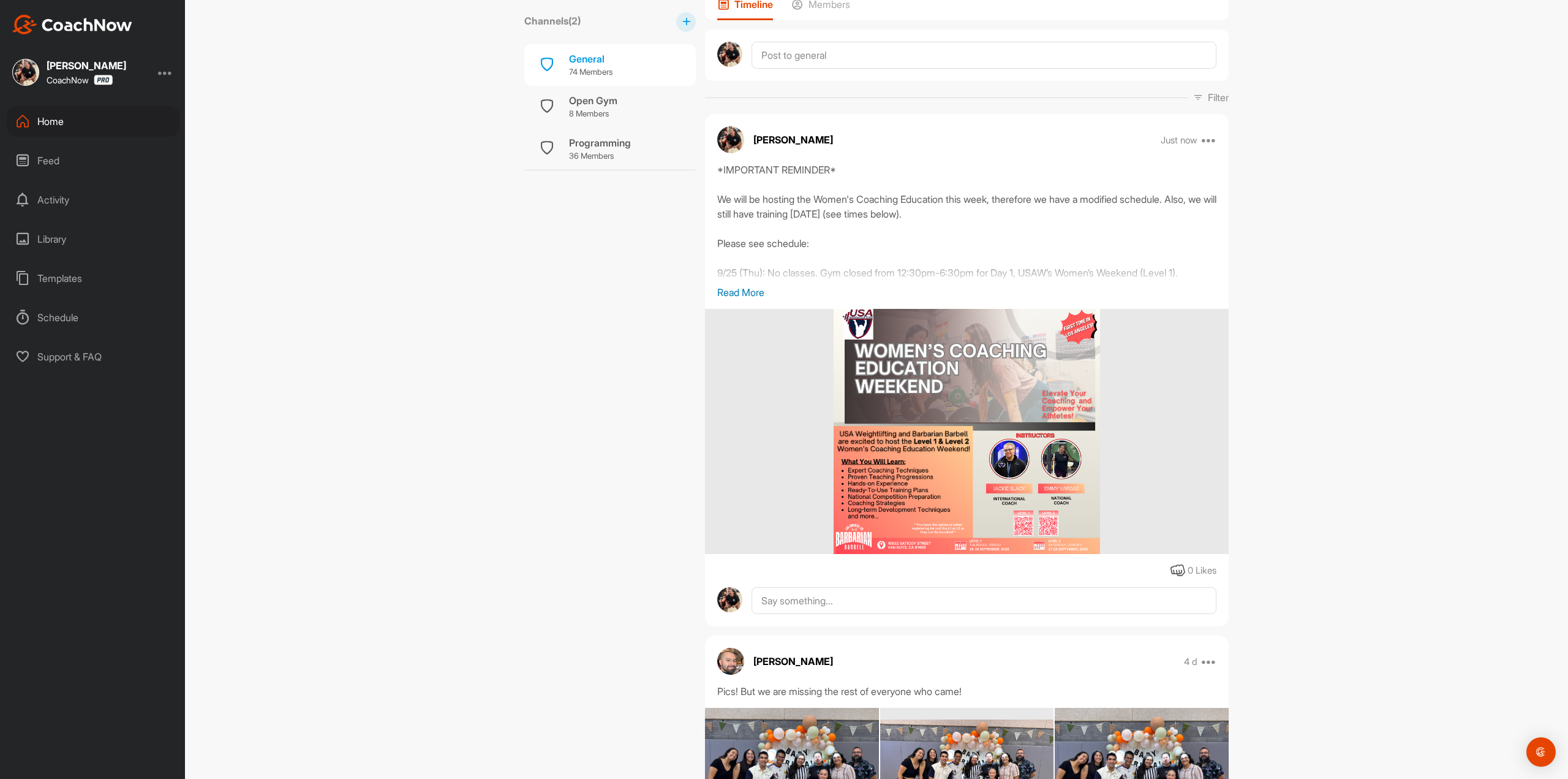
click at [761, 291] on p "Read More" at bounding box center [966, 293] width 499 height 15
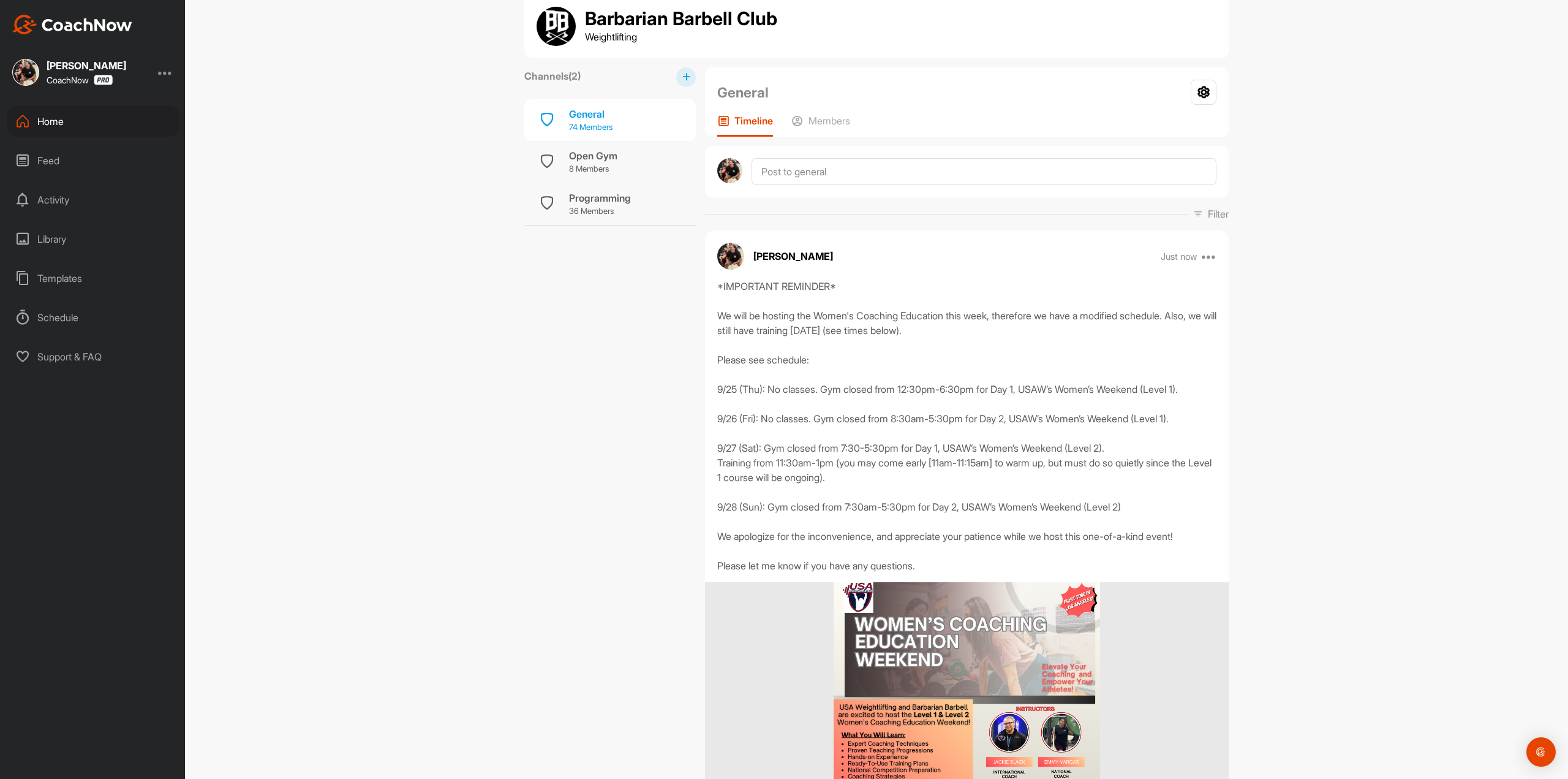
scroll to position [0, 0]
